Goal: Navigation & Orientation: Understand site structure

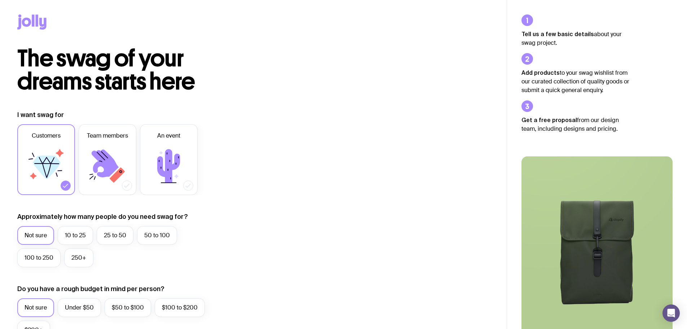
drag, startPoint x: 139, startPoint y: 52, endPoint x: 81, endPoint y: 14, distance: 68.5
click at [81, 14] on div at bounding box center [253, 23] width 472 height 47
click at [38, 29] on icon at bounding box center [31, 21] width 29 height 15
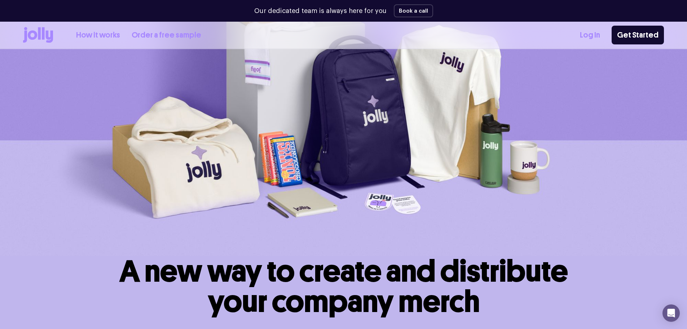
scroll to position [253, 0]
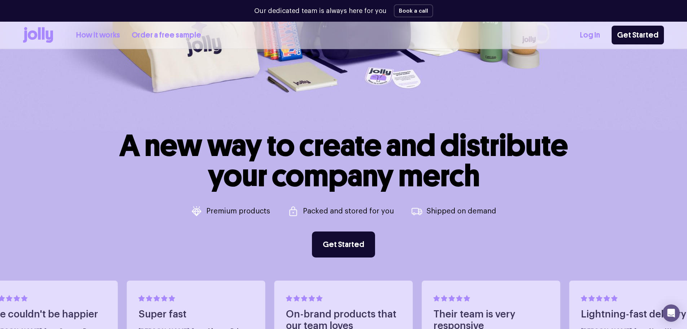
drag, startPoint x: 200, startPoint y: 210, endPoint x: 181, endPoint y: 208, distance: 18.8
click at [183, 209] on div "A new way to create and distribute your company merch Premium products Packed a…" at bounding box center [343, 193] width 641 height 127
drag, startPoint x: 42, startPoint y: 35, endPoint x: 19, endPoint y: 66, distance: 37.7
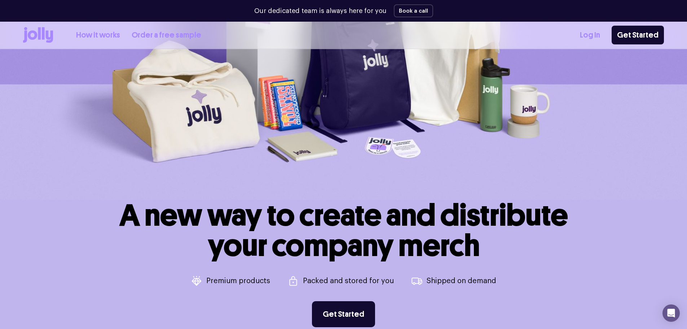
scroll to position [180, 0]
